Goal: Information Seeking & Learning: Learn about a topic

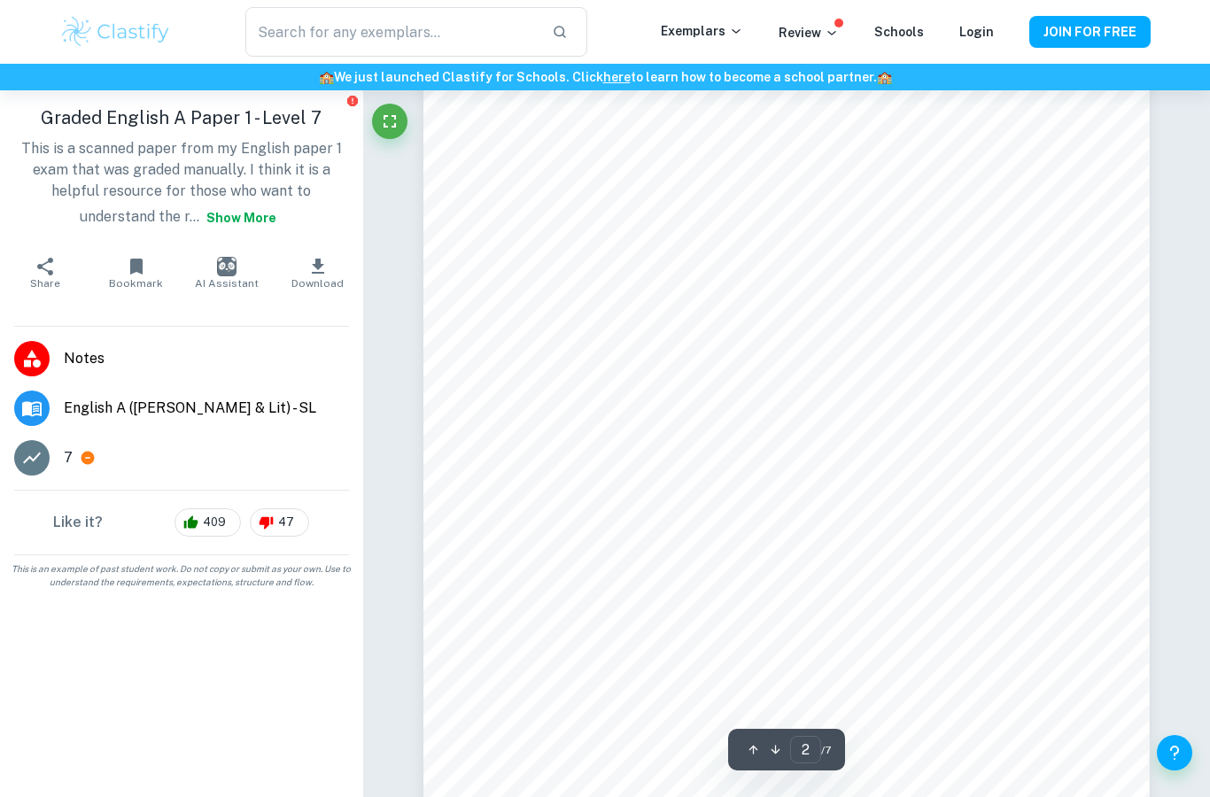
scroll to position [1331, 0]
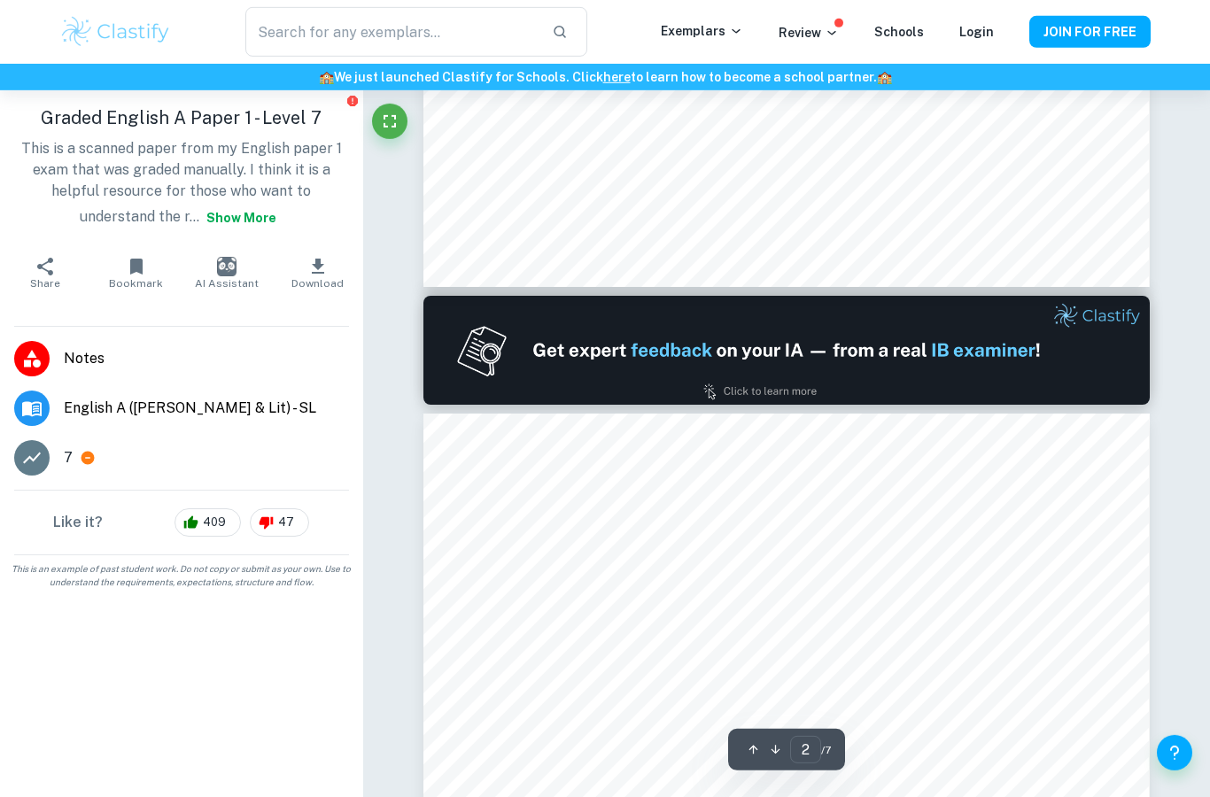
type input "1"
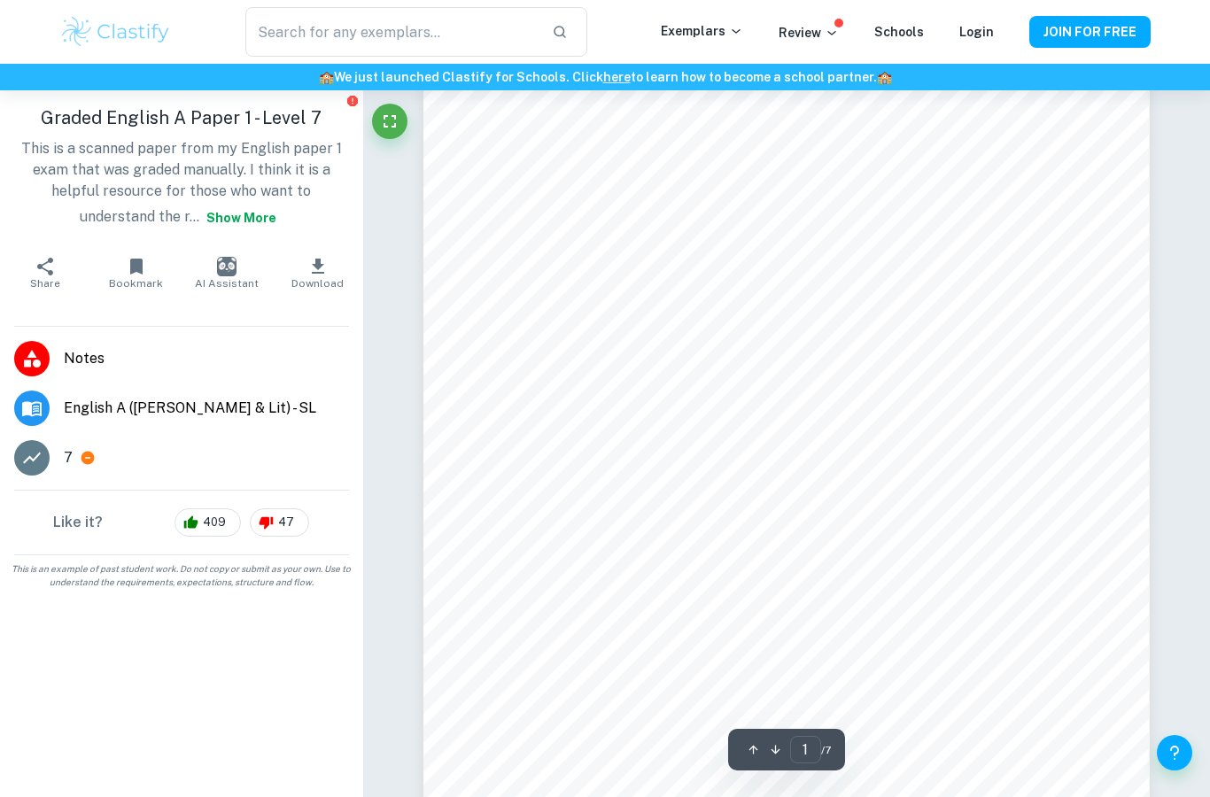
scroll to position [102, 0]
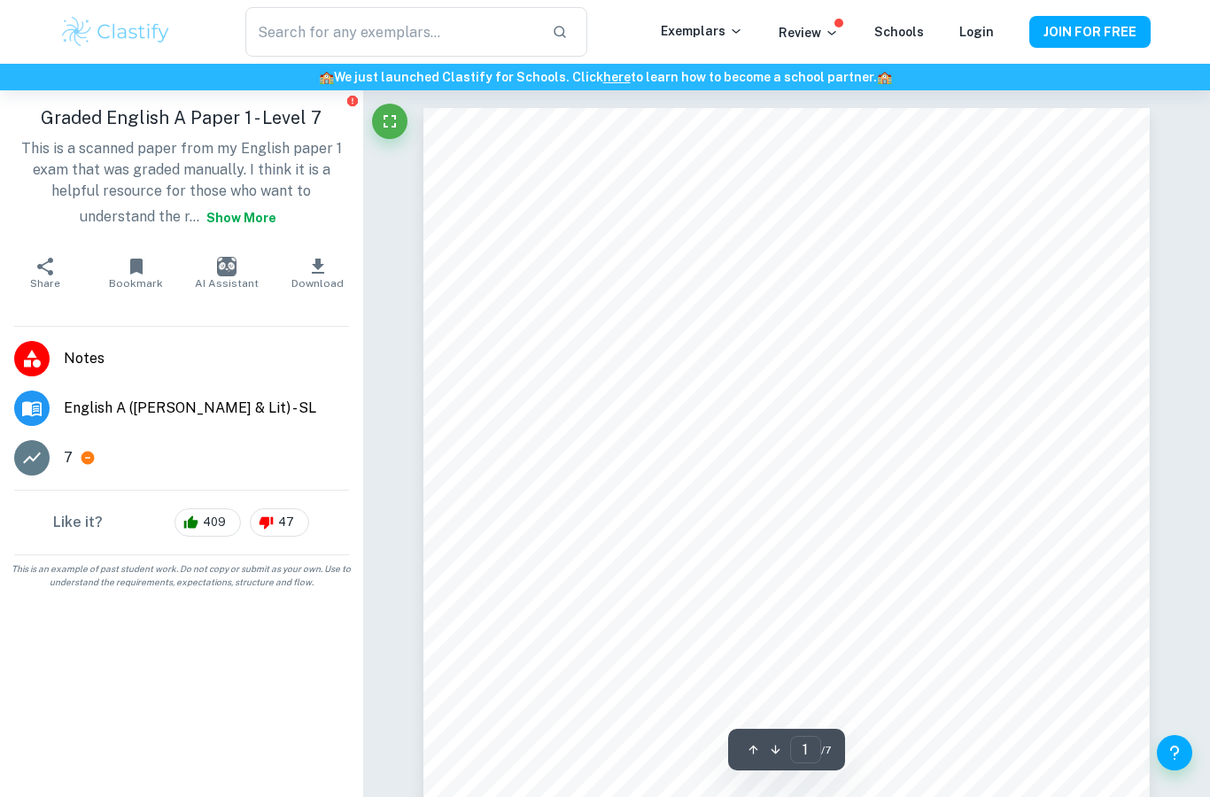
click at [230, 218] on button "Show more" at bounding box center [241, 218] width 84 height 32
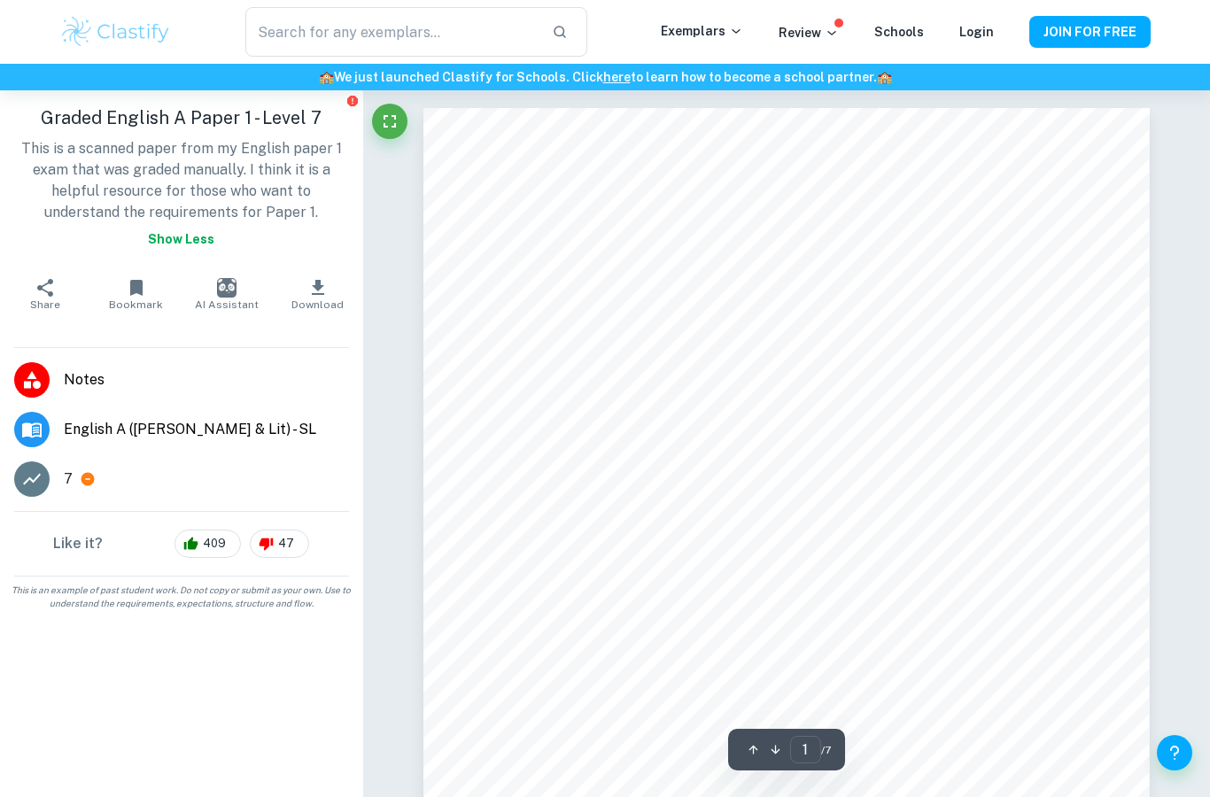
click at [437, 32] on input "text" at bounding box center [391, 32] width 292 height 50
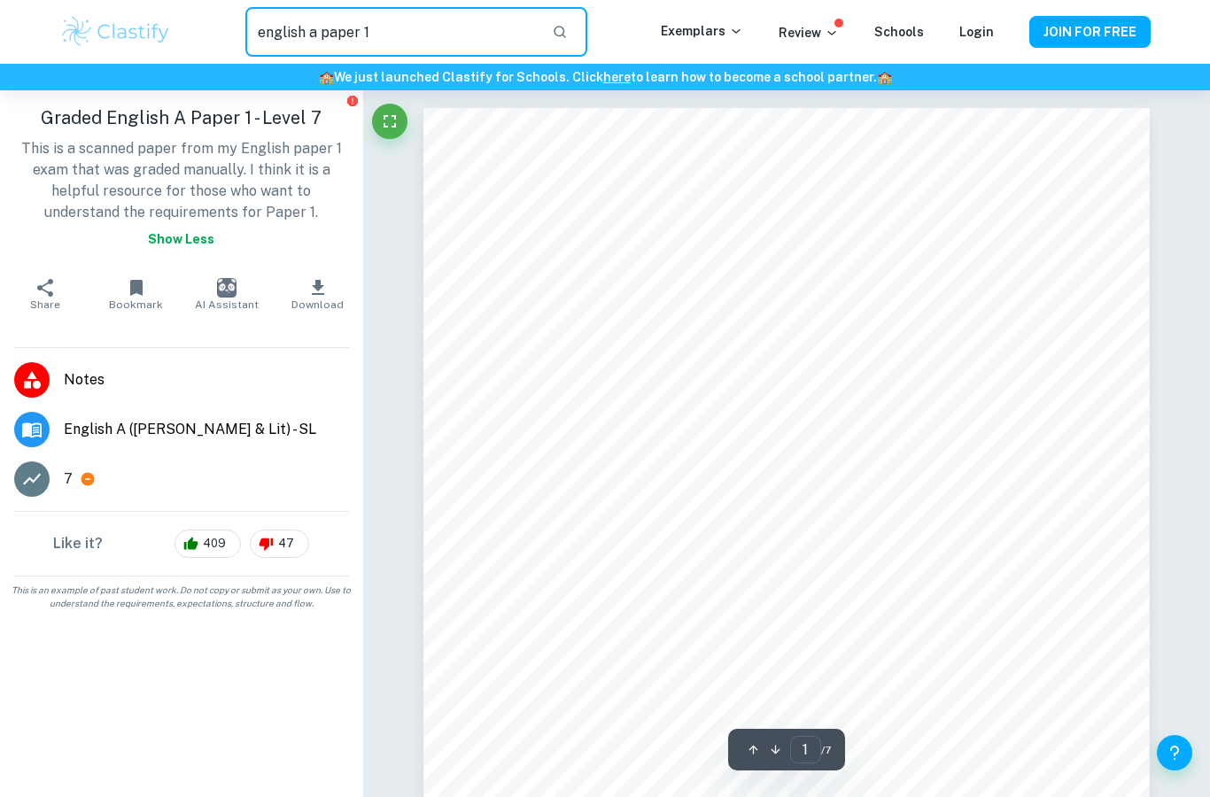
type input "english a paper 1"
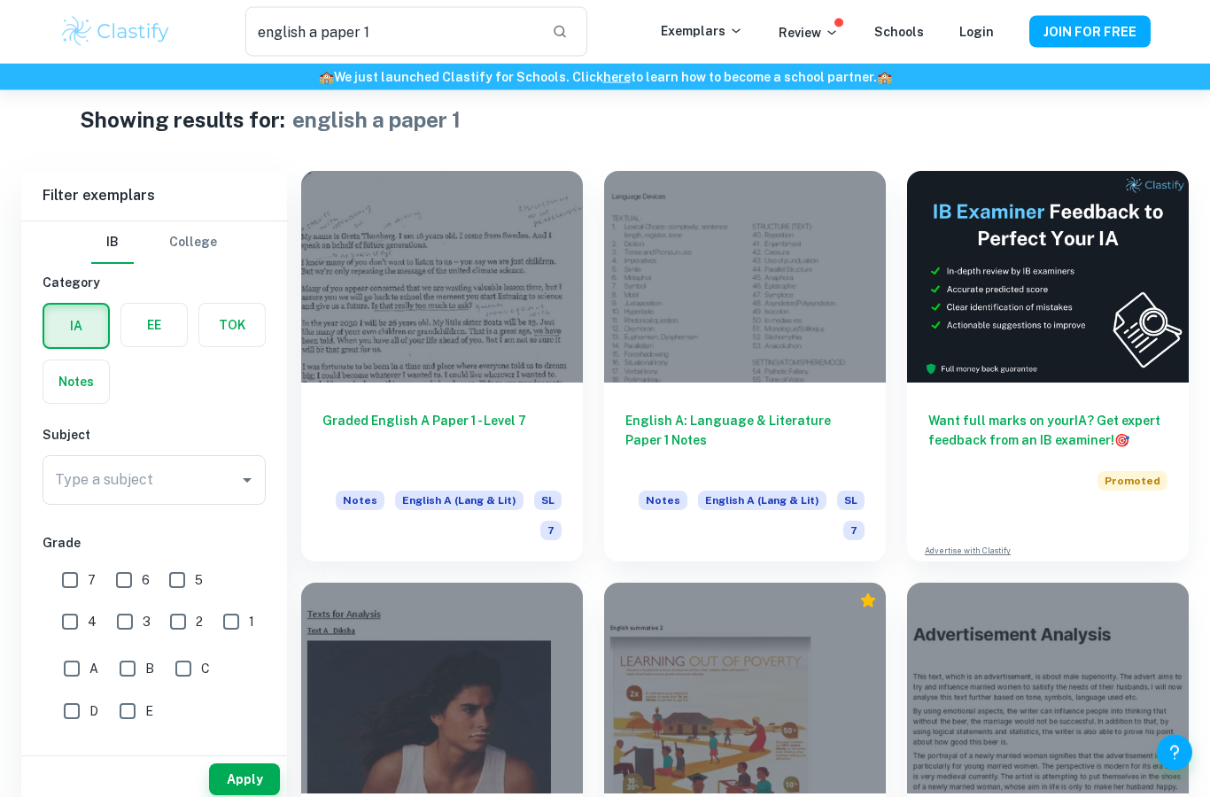
scroll to position [58, 0]
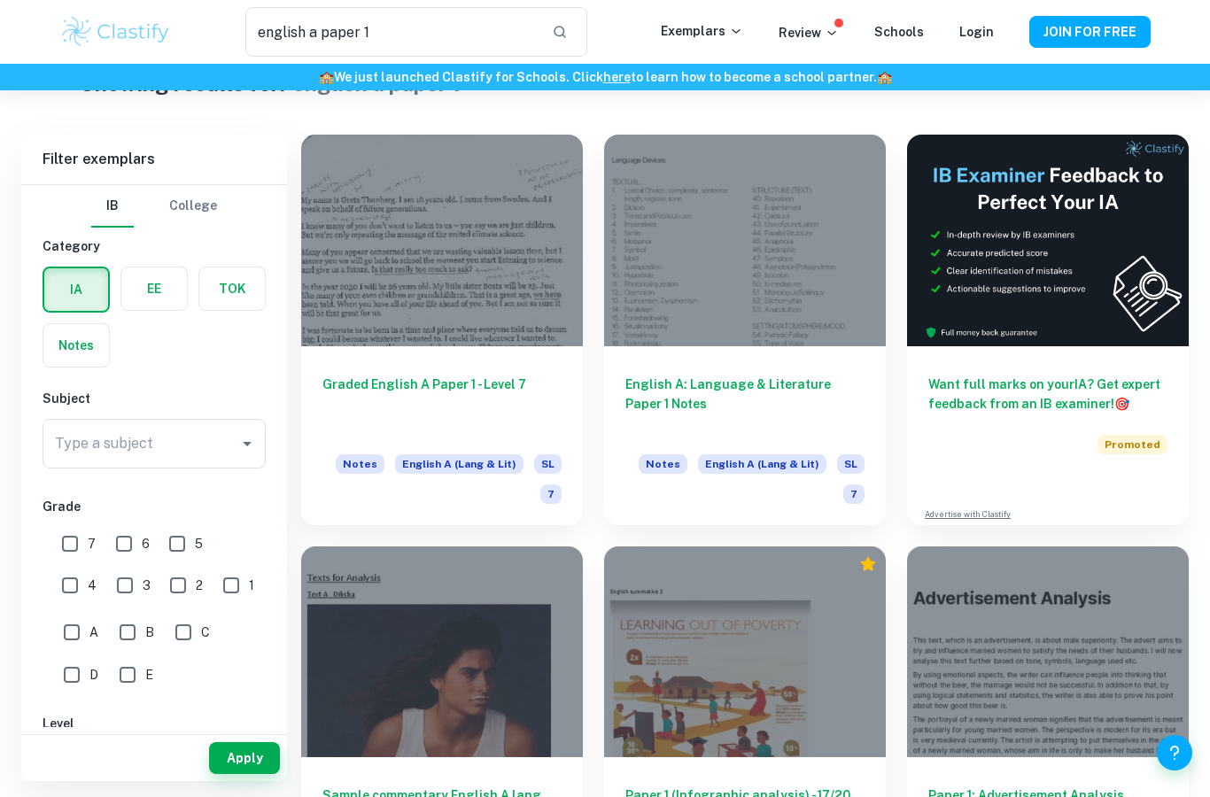
click at [763, 419] on h6 "English A: Language & Literature Paper 1 Notes" at bounding box center [744, 404] width 239 height 58
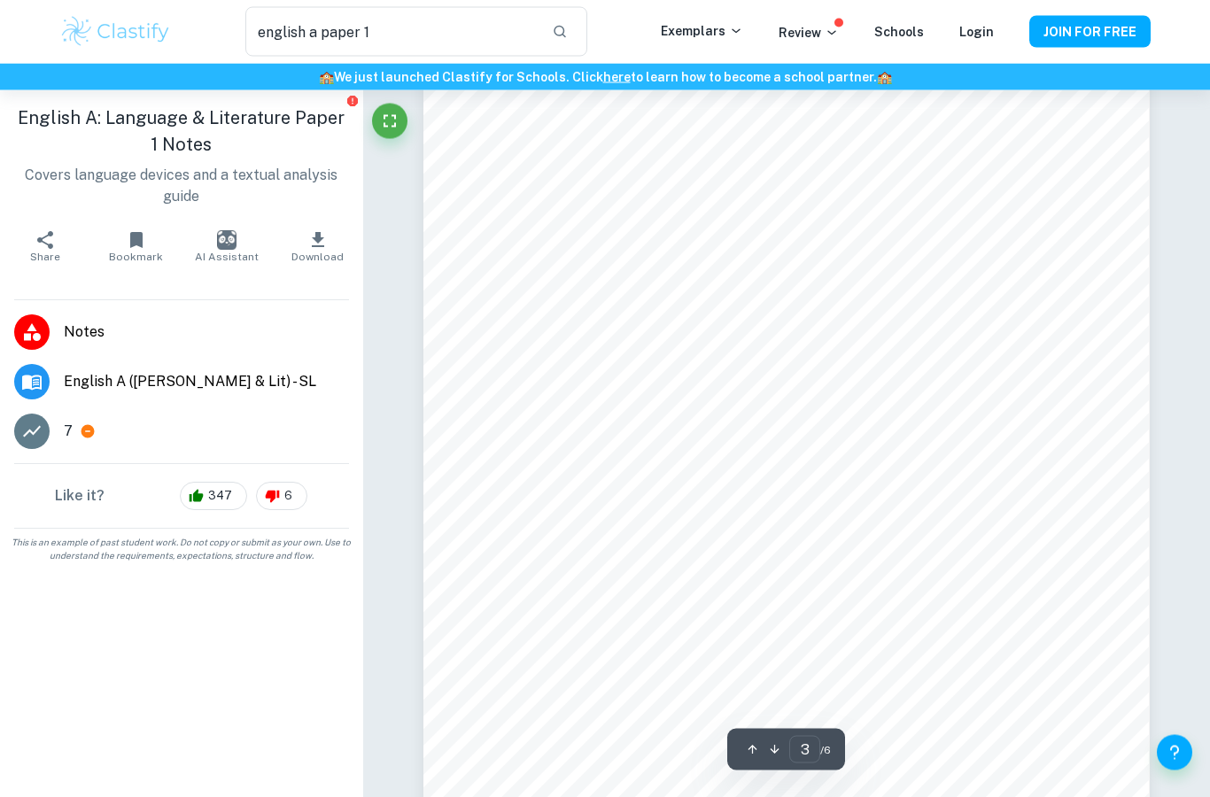
scroll to position [2621, 0]
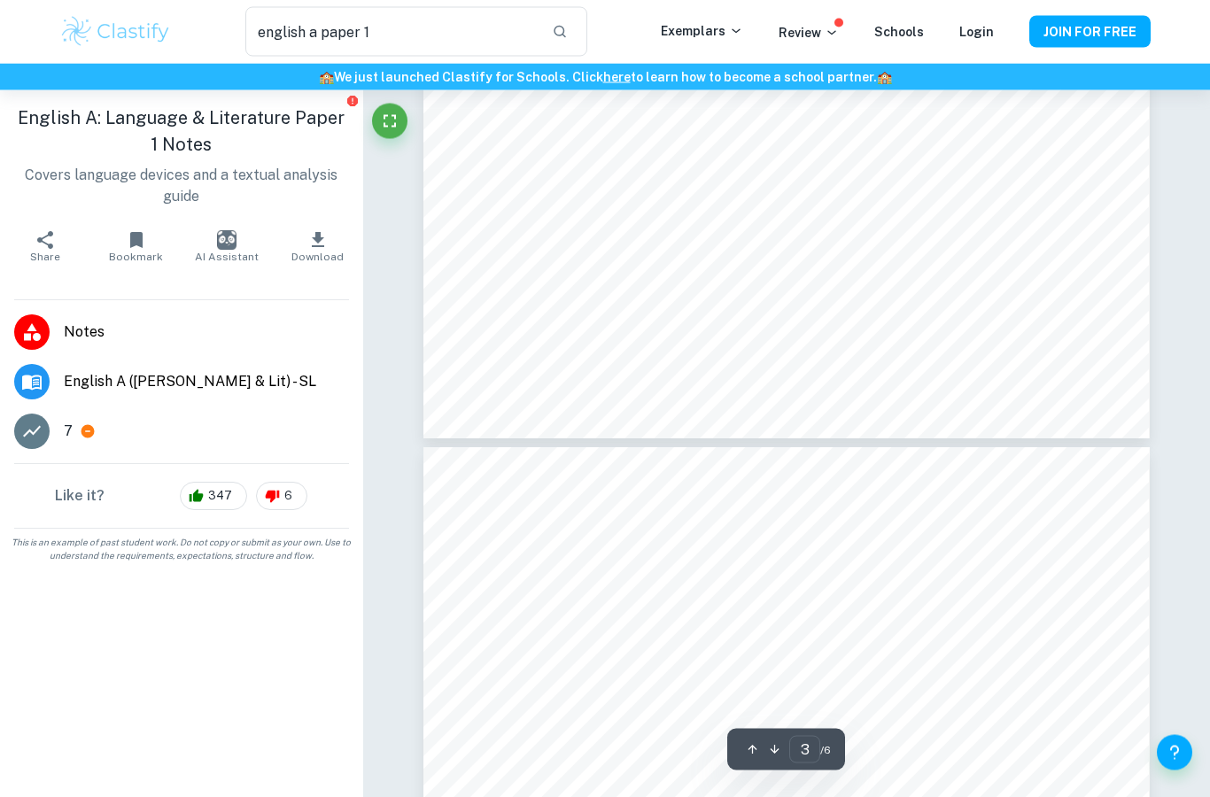
type input "4"
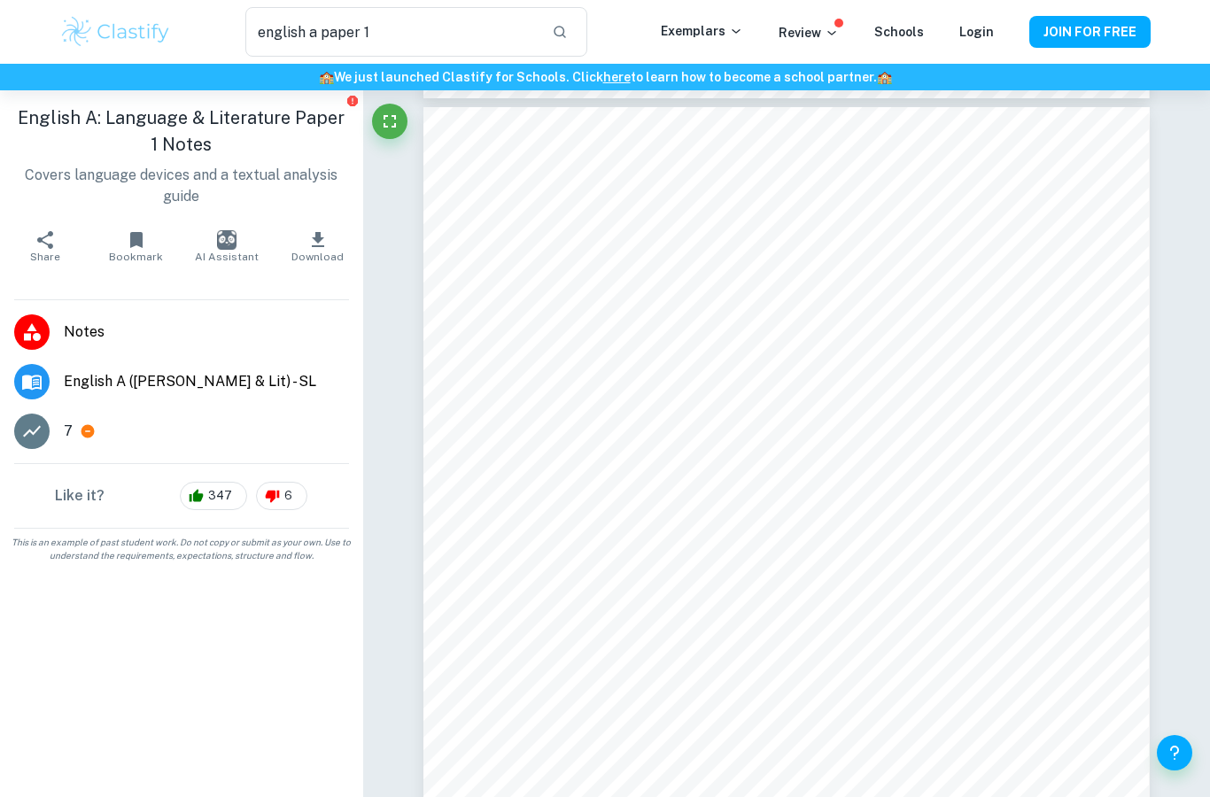
scroll to position [3414, 0]
